Goal: Task Accomplishment & Management: Use online tool/utility

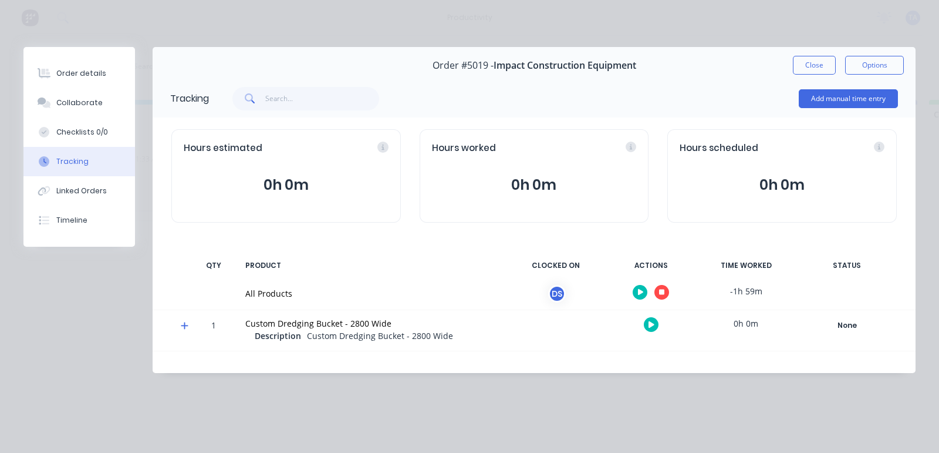
click at [660, 293] on icon "button" at bounding box center [662, 292] width 6 height 6
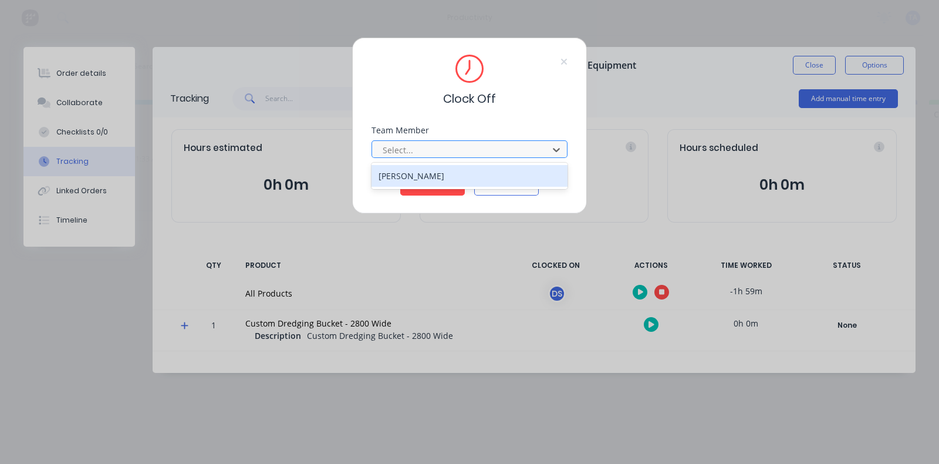
click at [461, 144] on div at bounding box center [462, 150] width 161 height 15
click at [414, 181] on div "[PERSON_NAME]" at bounding box center [470, 176] width 196 height 22
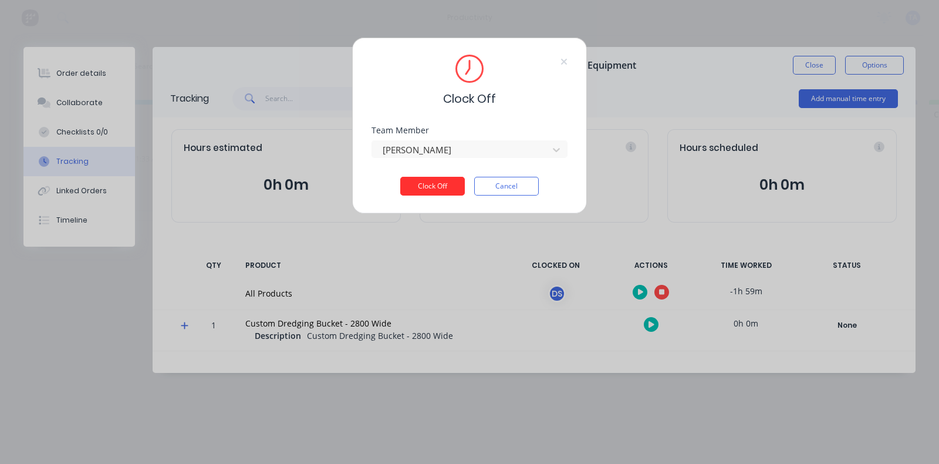
click at [414, 186] on button "Clock Off" at bounding box center [432, 186] width 65 height 19
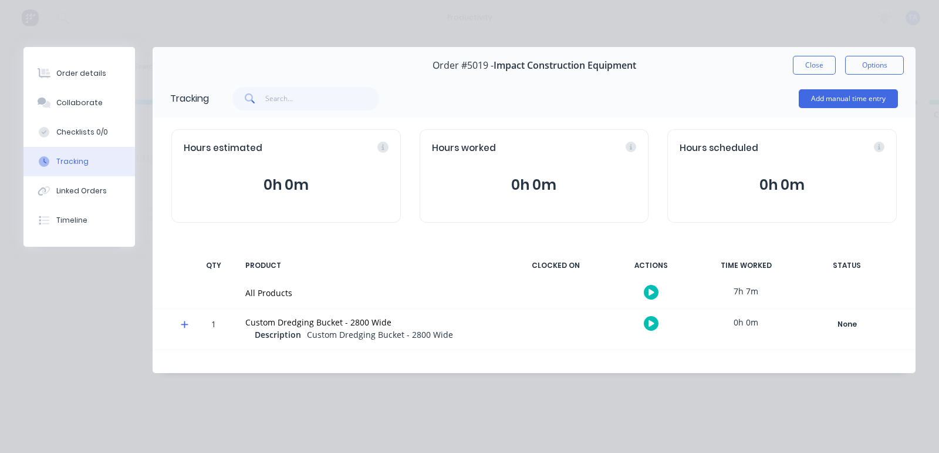
click at [810, 64] on button "Close" at bounding box center [814, 65] width 43 height 19
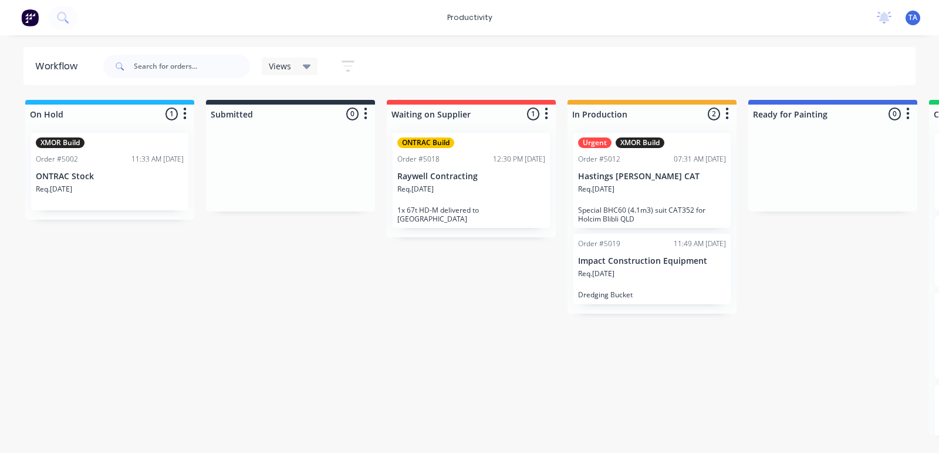
click at [616, 182] on div "Urgent XMOR Build Order #5012 07:31 AM [DATE] Hastings [PERSON_NAME] CAT Req. […" at bounding box center [652, 180] width 157 height 95
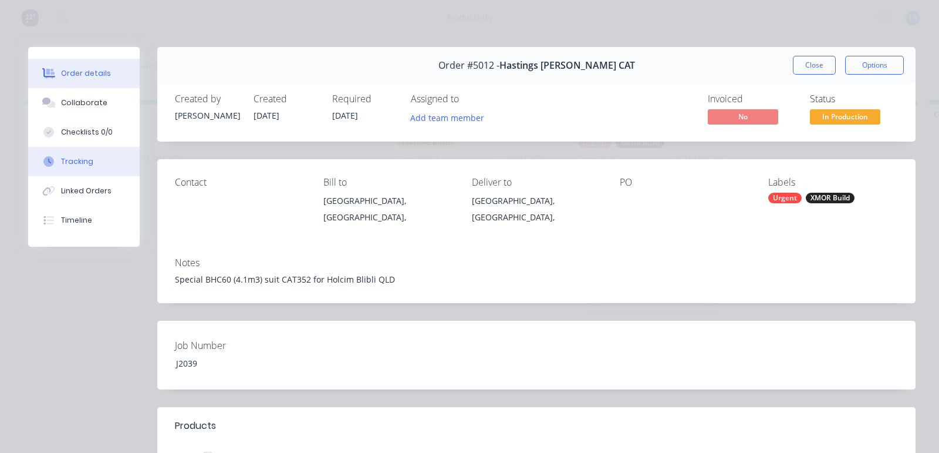
click at [67, 161] on div "Tracking" at bounding box center [77, 161] width 32 height 11
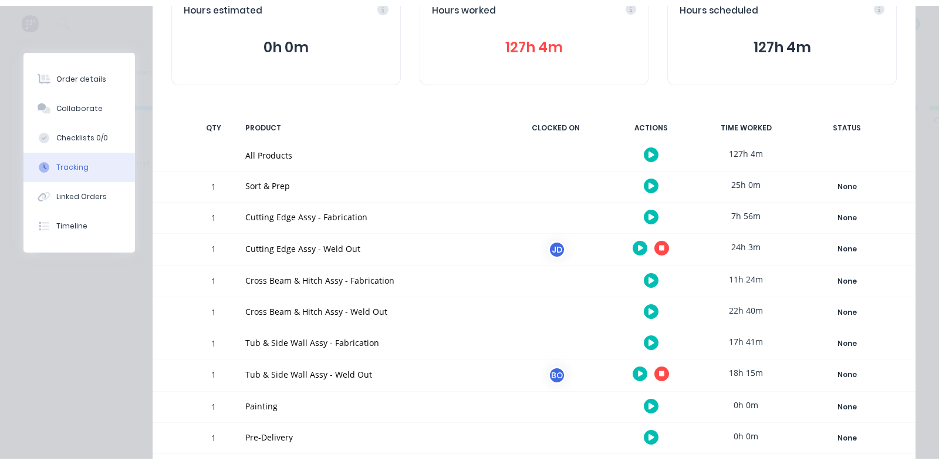
scroll to position [269, 0]
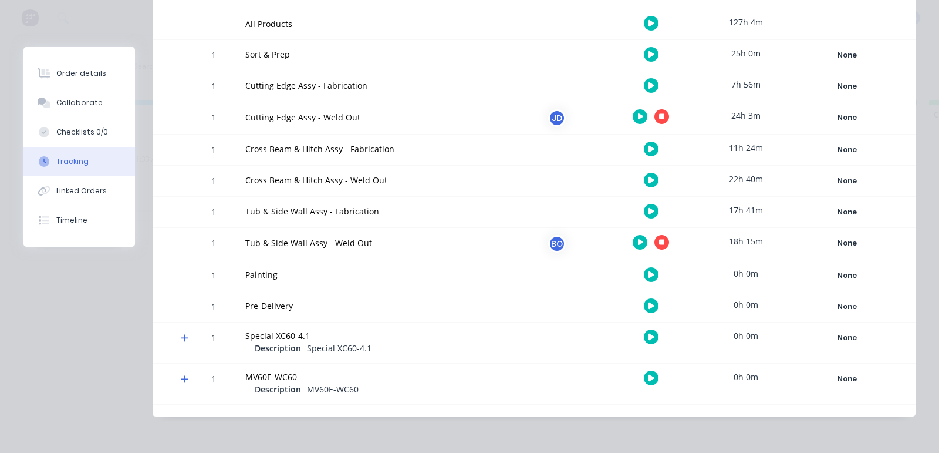
click at [659, 241] on icon "button" at bounding box center [662, 243] width 6 height 6
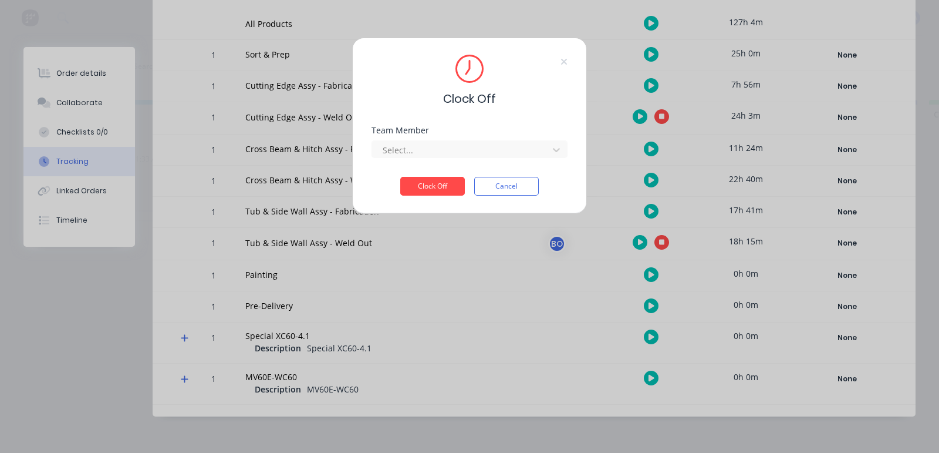
scroll to position [258, 0]
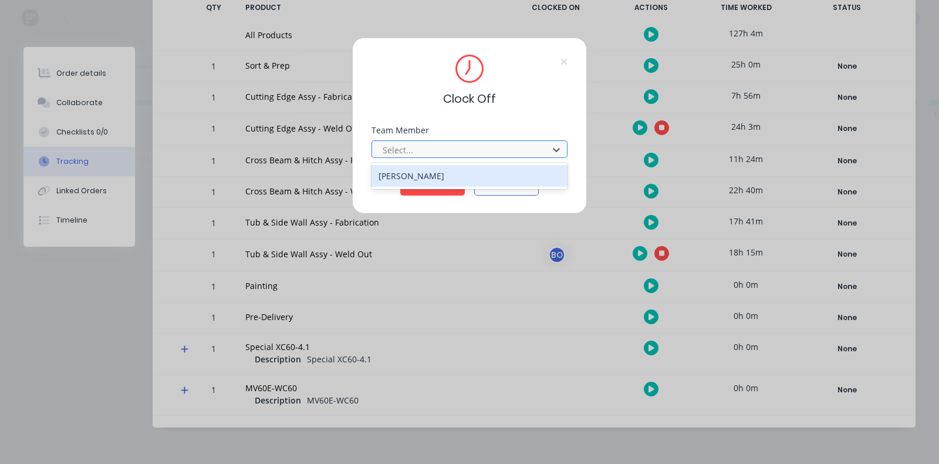
click at [387, 149] on div at bounding box center [462, 150] width 161 height 15
click at [393, 169] on div "[PERSON_NAME]" at bounding box center [470, 176] width 196 height 22
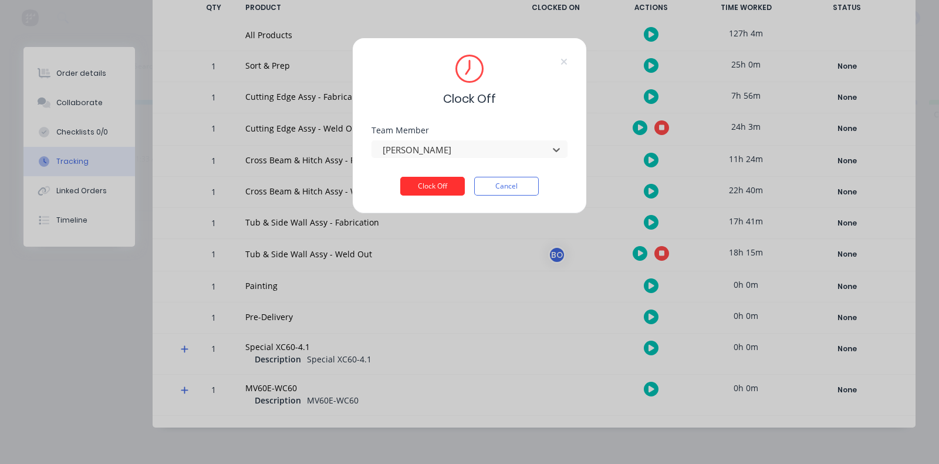
click at [407, 186] on button "Clock Off" at bounding box center [432, 186] width 65 height 19
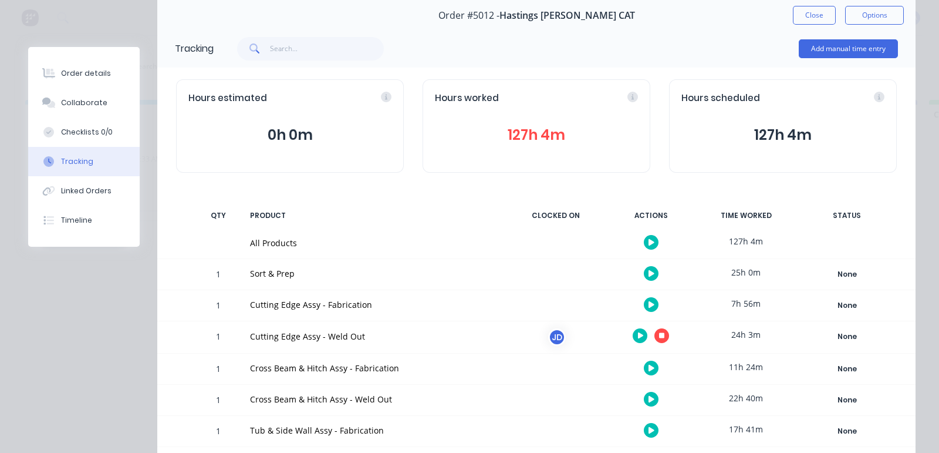
scroll to position [268, 0]
